Goal: Task Accomplishment & Management: Complete application form

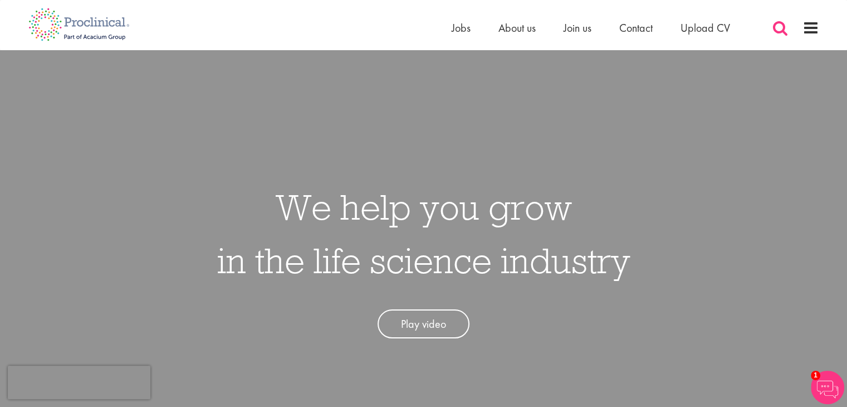
click at [783, 29] on span at bounding box center [780, 28] width 17 height 17
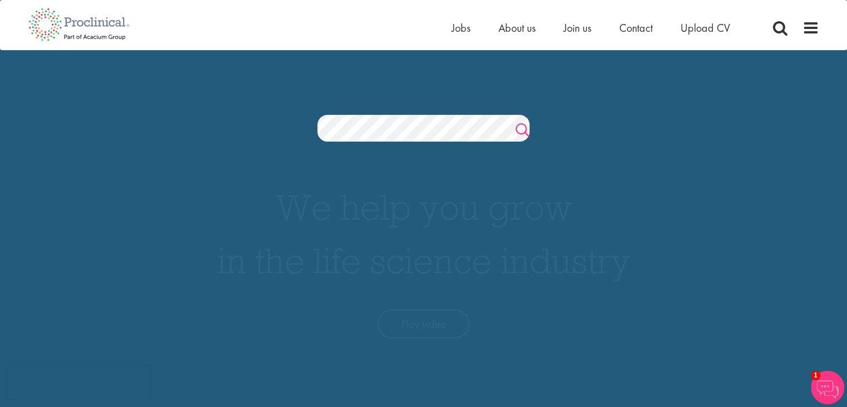
click at [524, 127] on link "Search" at bounding box center [523, 131] width 14 height 22
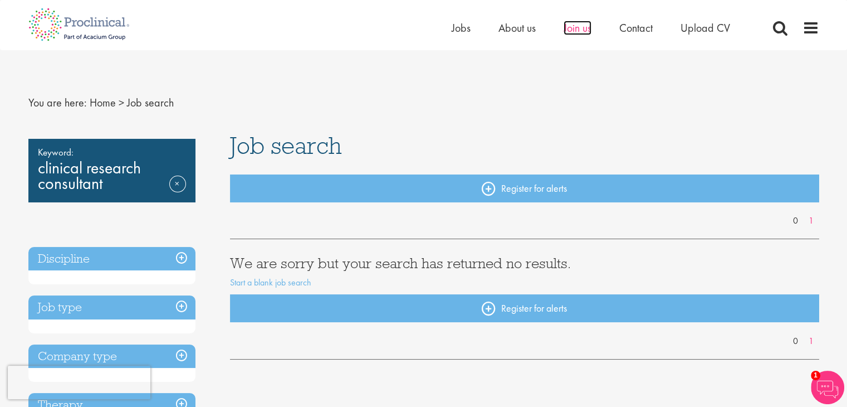
click at [572, 30] on span "Join us" at bounding box center [578, 28] width 28 height 14
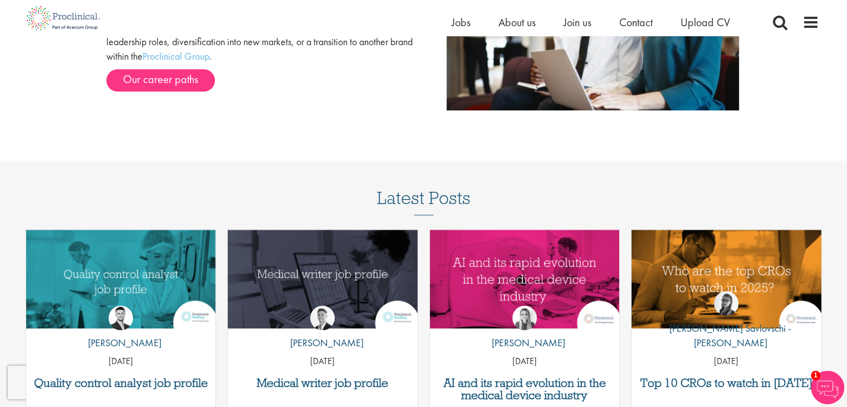
scroll to position [1393, 0]
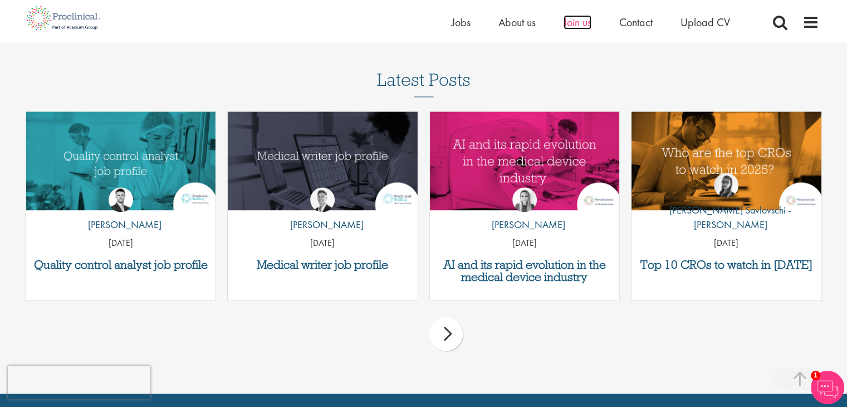
click at [580, 23] on span "Join us" at bounding box center [578, 22] width 28 height 14
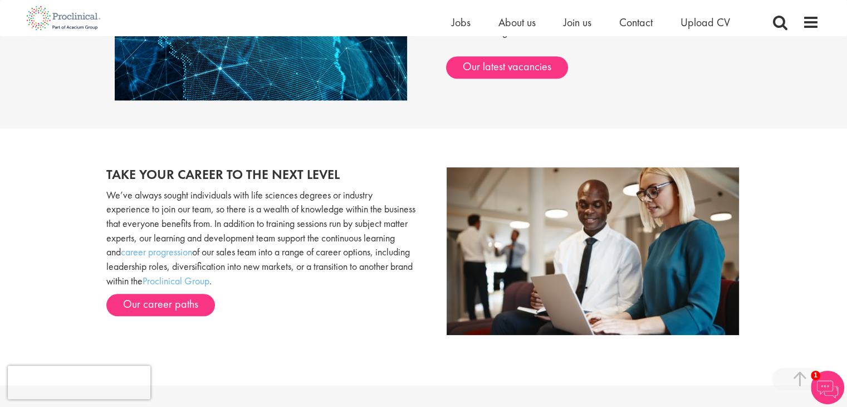
scroll to position [1041, 0]
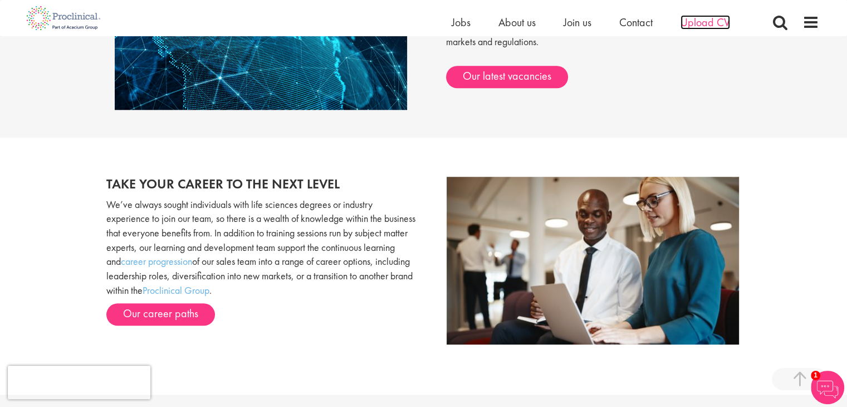
click at [720, 23] on span "Upload CV" at bounding box center [706, 22] width 50 height 14
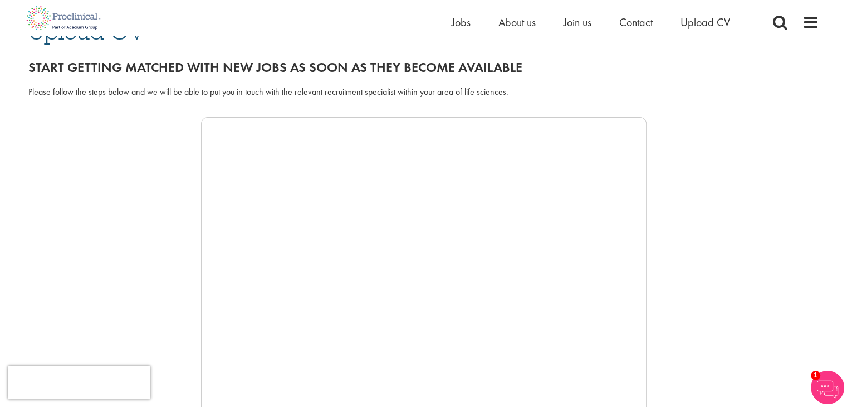
scroll to position [167, 0]
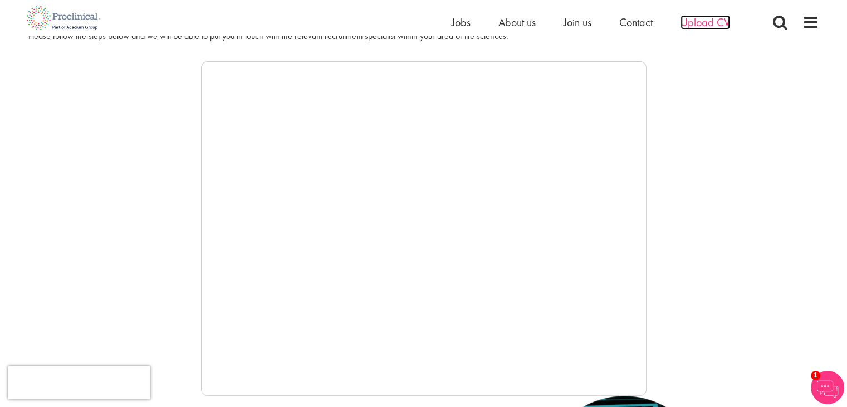
click at [700, 25] on span "Upload CV" at bounding box center [706, 22] width 50 height 14
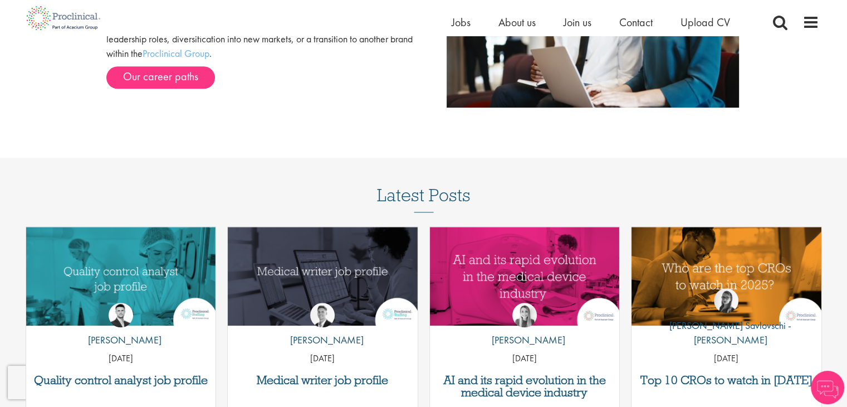
scroll to position [1041, 0]
